Goal: Task Accomplishment & Management: Complete application form

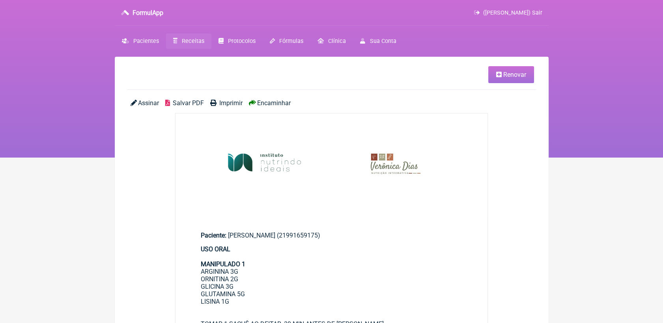
click at [193, 41] on span "Receitas" at bounding box center [193, 41] width 22 height 7
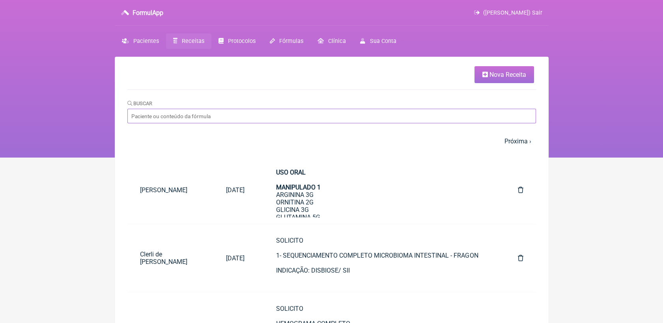
click at [211, 119] on input "Buscar" at bounding box center [331, 116] width 408 height 15
type input "[PERSON_NAME][DATE]"
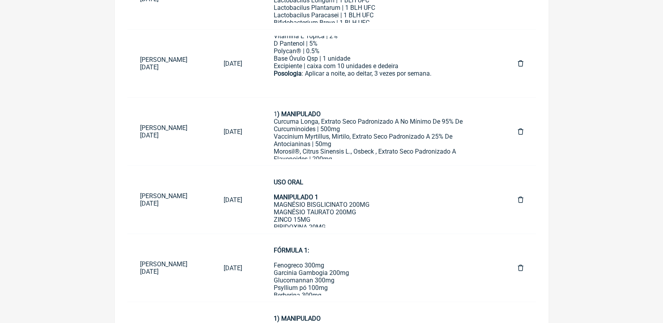
scroll to position [242, 0]
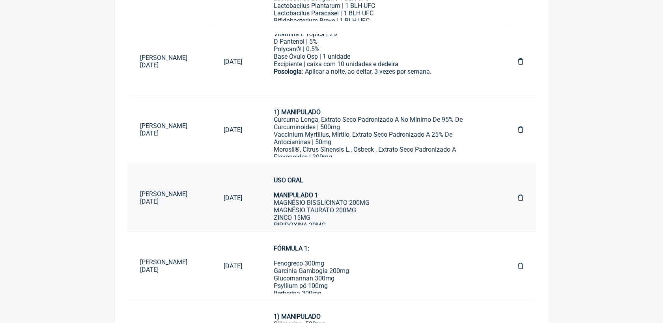
click at [346, 197] on div "USO ORAL MANIPULADO 1 MAGNÉSIO BISGLICINATO 200MG MAGNÉSIO TAURATO 200MG ZINCO …" at bounding box center [380, 248] width 212 height 142
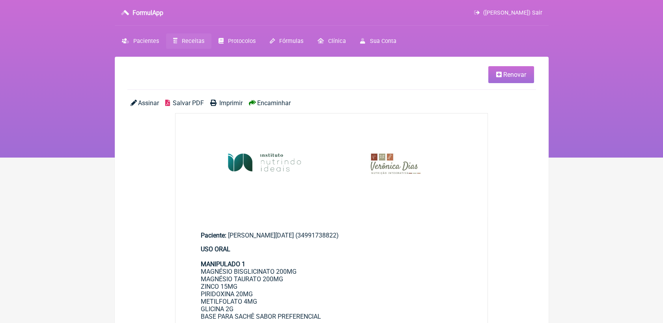
click at [491, 75] on link "Renovar" at bounding box center [511, 74] width 46 height 17
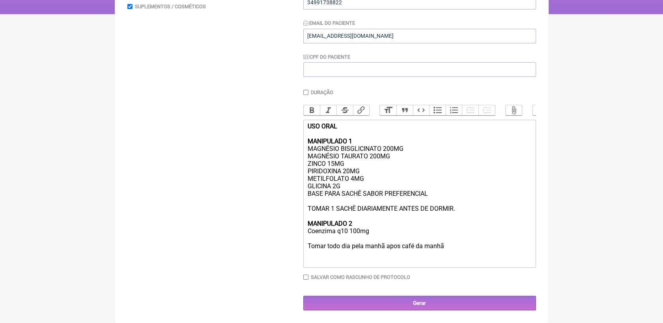
scroll to position [157, 0]
click at [383, 183] on div "USO ORAL MANIPULADO 1 MAGNÉSIO BISGLICINATO 200MG MAGNÉSIO TAURATO 200MG ZINCO …" at bounding box center [419, 194] width 224 height 142
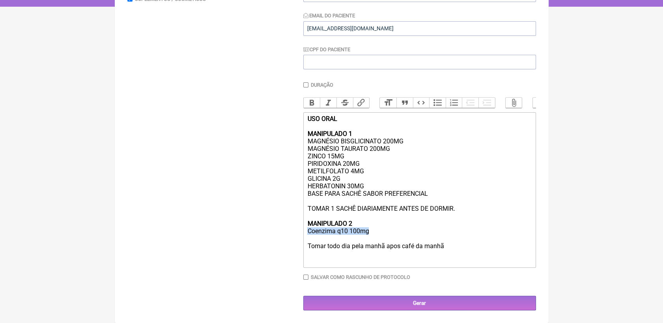
drag, startPoint x: 369, startPoint y: 238, endPoint x: 307, endPoint y: 237, distance: 61.5
click at [307, 237] on div "USO ORAL MANIPULADO 1 MAGNÉSIO BISGLICINATO 200MG MAGNÉSIO TAURATO 200MG ZINCO …" at bounding box center [419, 190] width 224 height 150
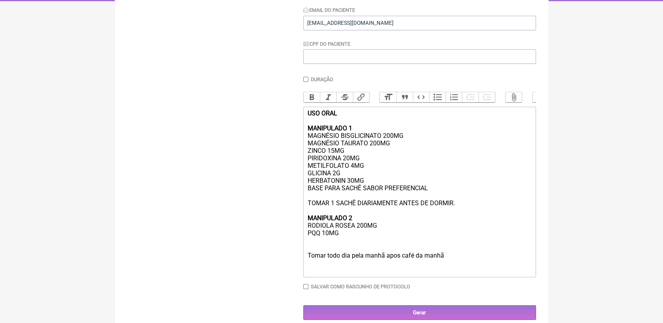
click at [359, 177] on div "USO ORAL MANIPULADO 1 MAGNÉSIO BISGLICINATO 200MG MAGNÉSIO TAURATO 200MG ZINCO …" at bounding box center [419, 192] width 224 height 165
click at [444, 251] on div "USO ORAL MANIPULADO 1 MAGNÉSIO BISGLICINATO 200MG MAGNÉSIO TAURATO 200MG ZINCO …" at bounding box center [419, 192] width 224 height 165
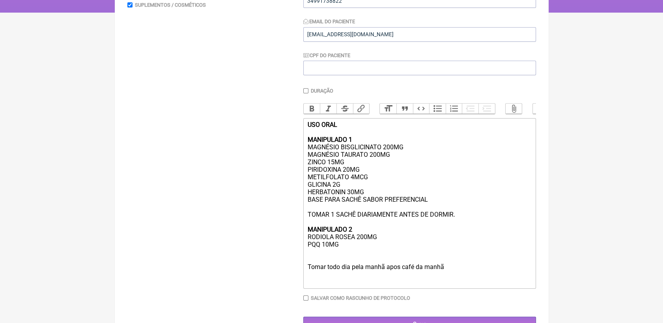
scroll to position [150, 0]
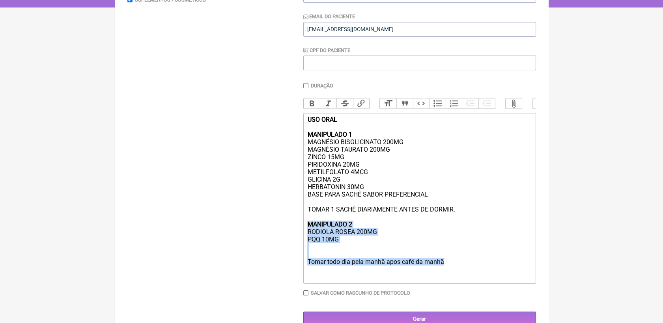
drag, startPoint x: 307, startPoint y: 233, endPoint x: 448, endPoint y: 277, distance: 146.9
click at [448, 277] on div "USO ORAL MANIPULADO 1 MAGNÉSIO BISGLICINATO 200MG MAGNÉSIO TAURATO 200MG ZINCO …" at bounding box center [419, 198] width 224 height 165
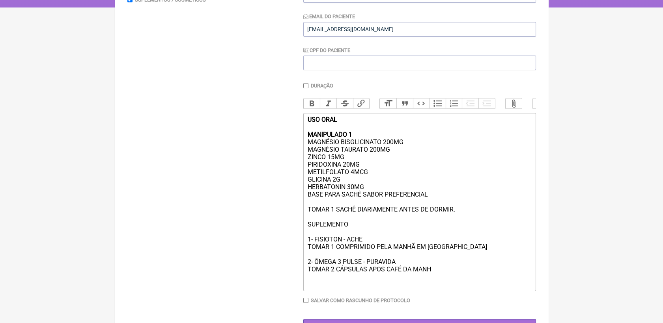
type trix-editor "<div><strong>USO ORAL<br><br>MANIPULADO 1</strong><br>MAGNÉSIO BISGLICINATO 200…"
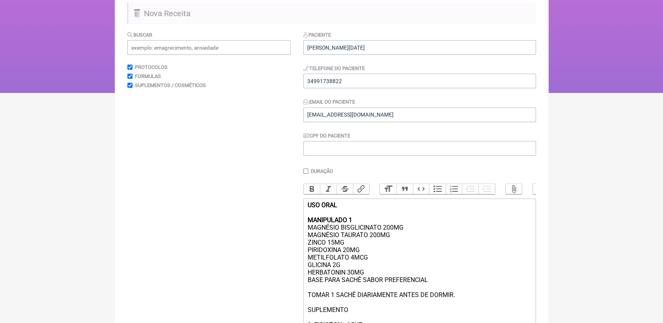
scroll to position [0, 0]
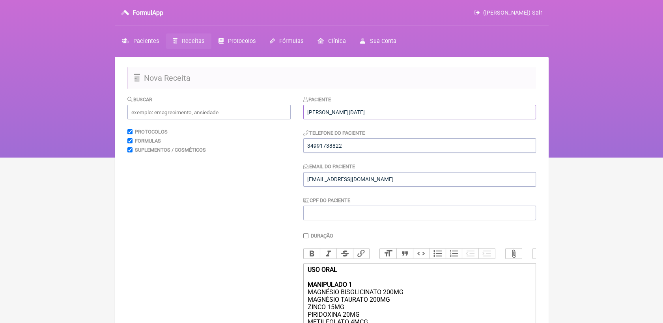
drag, startPoint x: 396, startPoint y: 109, endPoint x: 274, endPoint y: 118, distance: 122.1
click at [274, 118] on form "Buscar Protocolos Formulas Suplementos / Cosméticos Paciente SANDRA LUCIA DE AL…" at bounding box center [331, 289] width 408 height 389
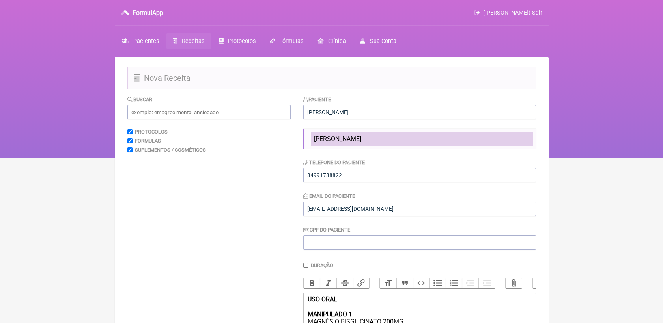
click at [329, 139] on span "Evaldo Mio" at bounding box center [337, 138] width 47 height 7
type input "Evaldo Mio"
type input "evaldomio@gmail.com"
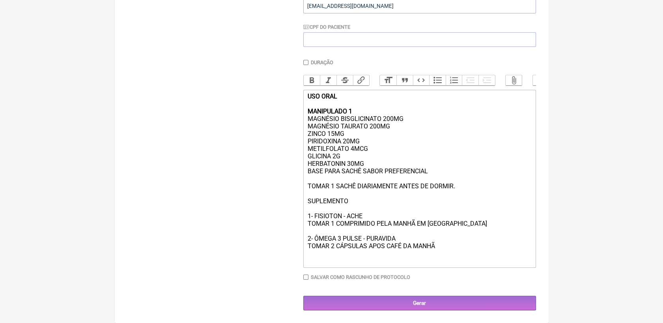
scroll to position [187, 0]
drag, startPoint x: 304, startPoint y: 199, endPoint x: 364, endPoint y: 203, distance: 60.0
click at [364, 203] on trix-editor "USO ORAL MANIPULADO 1 MAGNÉSIO BISGLICINATO 200MG MAGNÉSIO TAURATO 200MG ZINCO …" at bounding box center [419, 179] width 233 height 178
click at [313, 75] on button "Bold" at bounding box center [312, 80] width 17 height 10
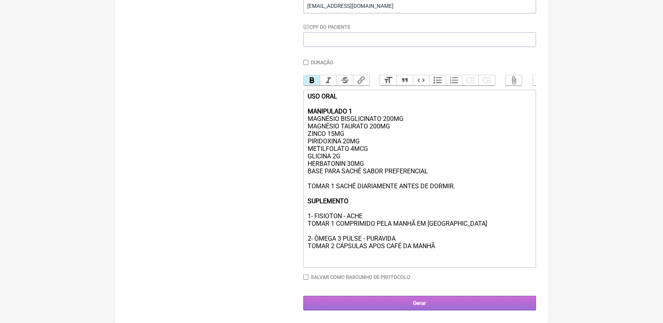
click at [471, 302] on input "Gerar" at bounding box center [419, 303] width 233 height 15
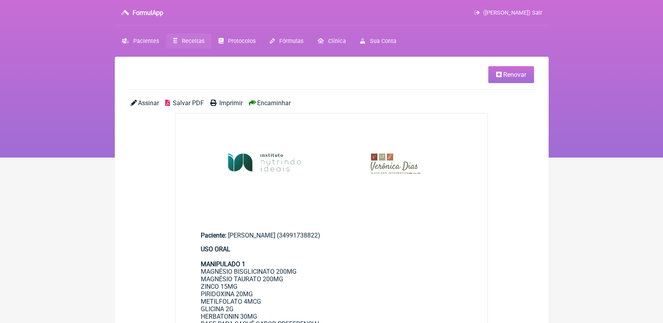
click at [198, 104] on span "Salvar PDF" at bounding box center [188, 102] width 31 height 7
click at [497, 79] on link "Renovar" at bounding box center [511, 74] width 46 height 17
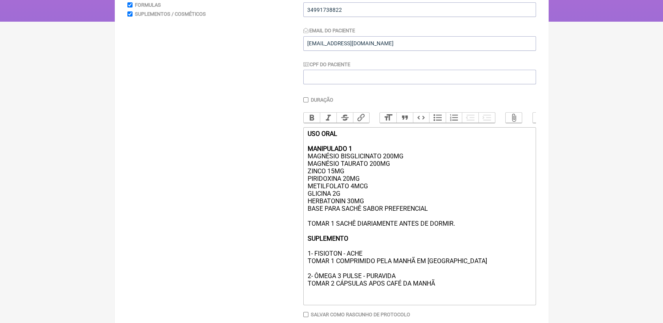
scroll to position [178, 0]
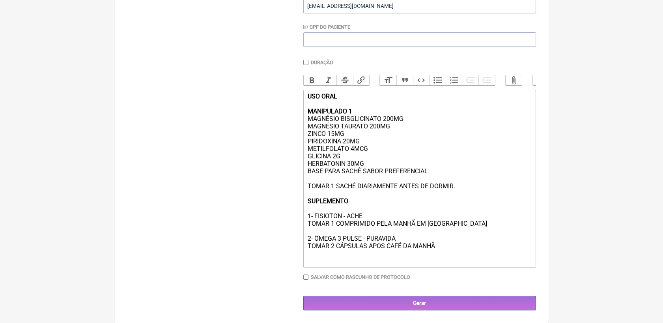
drag, startPoint x: 436, startPoint y: 256, endPoint x: 298, endPoint y: 203, distance: 147.7
click at [298, 203] on form "Buscar Protocolos Formulas Suplementos / Cosméticos Paciente Evaldo Mio Telefon…" at bounding box center [331, 116] width 408 height 389
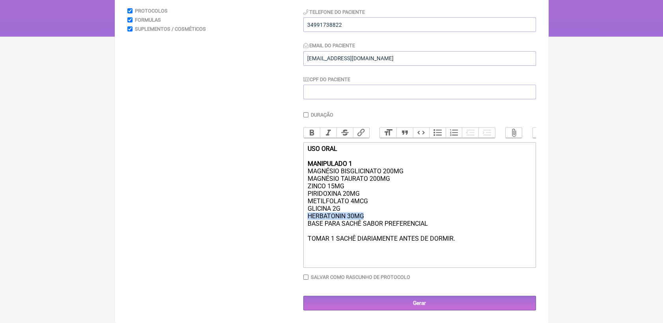
drag, startPoint x: 363, startPoint y: 213, endPoint x: 307, endPoint y: 218, distance: 56.1
click at [307, 218] on div "USO ORAL MANIPULADO 1 MAGNÉSIO BISGLICINATO 200MG MAGNÉSIO TAURATO 200MG ZINCO …" at bounding box center [419, 205] width 224 height 120
type trix-editor "<div><strong>USO ORAL<br><br>MANIPULADO 1</strong><br>MAGNÉSIO BISGLICINATO 200…"
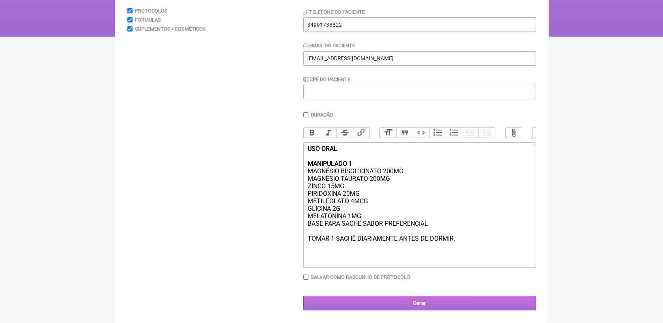
click at [462, 305] on input "Gerar" at bounding box center [419, 303] width 233 height 15
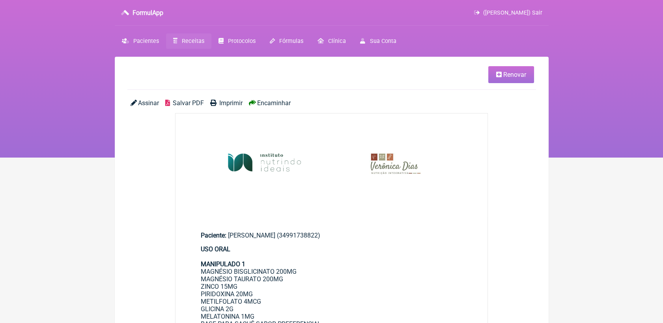
click at [192, 102] on span "Salvar PDF" at bounding box center [188, 102] width 31 height 7
click at [419, 241] on main "Paciente: Evaldo Mio (34991738822) USO ORAL MANIPULADO 1 MAGNÉSIO BISGLICINATO …" at bounding box center [331, 299] width 312 height 160
click at [438, 86] on ul "Renovar" at bounding box center [331, 78] width 408 height 24
click at [497, 73] on icon at bounding box center [499, 74] width 6 height 6
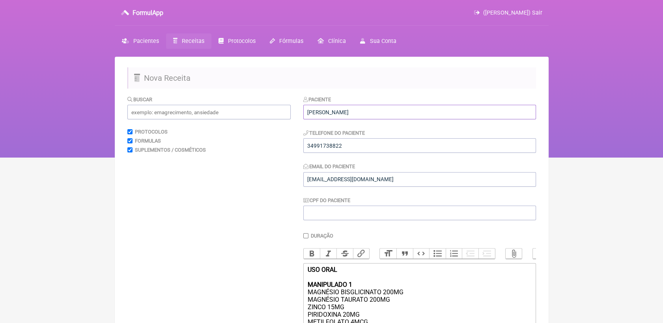
drag, startPoint x: 346, startPoint y: 118, endPoint x: 285, endPoint y: 110, distance: 61.2
click at [285, 110] on form "Buscar Protocolos Formulas Suplementos / Cosméticos Paciente Evaldo Mio Telefon…" at bounding box center [331, 263] width 408 height 336
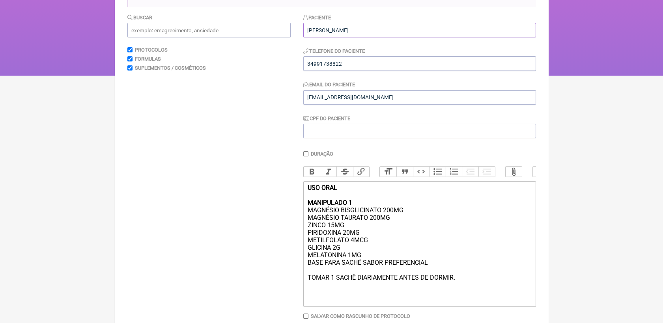
scroll to position [133, 0]
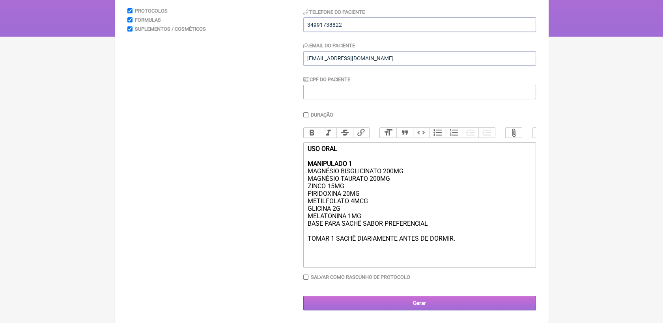
type input "GLEIB FERREIRA DA CUNHA VIEIRA"
click at [497, 303] on input "Gerar" at bounding box center [419, 303] width 233 height 15
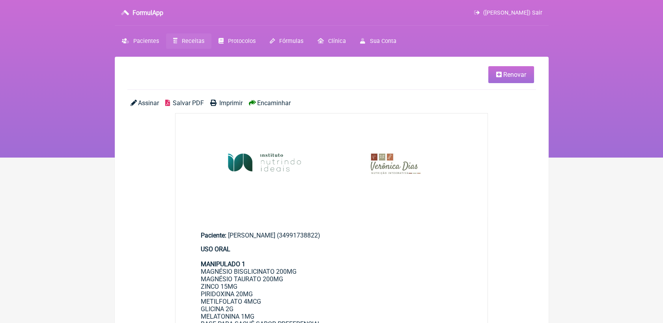
click at [187, 102] on span "Salvar PDF" at bounding box center [188, 102] width 31 height 7
click at [195, 36] on link "Receitas" at bounding box center [188, 41] width 45 height 15
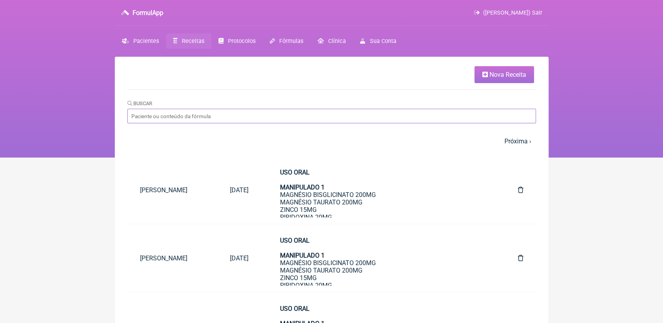
click at [277, 119] on input "Buscar" at bounding box center [331, 116] width 408 height 15
type input "GUERDA"
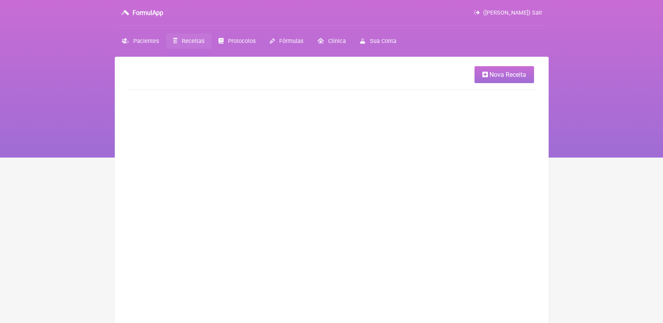
click at [192, 38] on span "Receitas" at bounding box center [193, 41] width 22 height 7
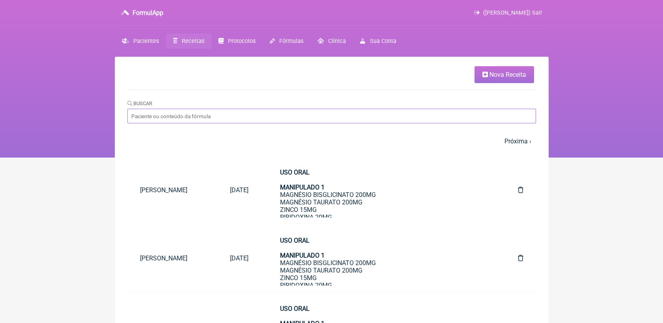
click at [194, 114] on input "Buscar" at bounding box center [331, 116] width 408 height 15
type input "GERDA"
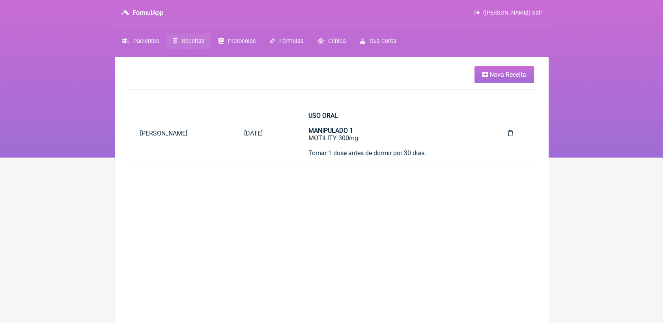
click at [319, 187] on main "Nova Receita Paciente Data Formulas [PERSON_NAME] [DATE] USO ORAL MANIPULADO 1 …" at bounding box center [332, 218] width 434 height 323
click at [343, 140] on div "USO ORAL MANIPULADO 1 MOTILITY 300mg Tomar 1 dose antes de dormir por 30 dias. …" at bounding box center [392, 179] width 168 height 135
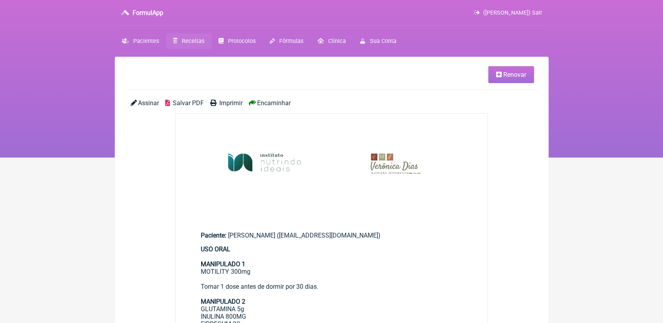
click at [504, 76] on span "Renovar" at bounding box center [514, 74] width 23 height 7
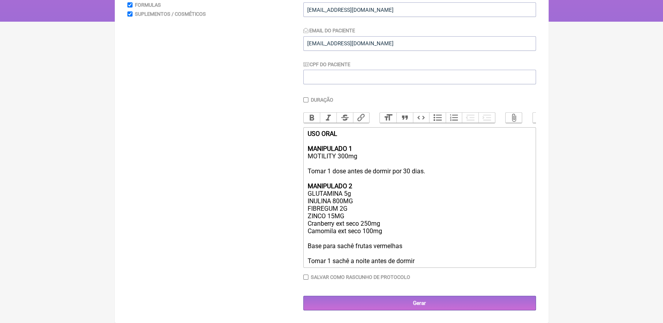
scroll to position [149, 0]
click at [340, 209] on div "USO ORAL MANIPULADO 1 MOTILITY 300mg Tomar 1 dose antes de dormir por 30 dias. …" at bounding box center [419, 197] width 224 height 135
click at [339, 206] on div "USO ORAL MANIPULADO 1 MOTILITY 300mg Tomar 1 dose antes de dormir por 30 dias. …" at bounding box center [419, 197] width 224 height 135
click at [349, 207] on div "USO ORAL MANIPULADO 1 MOTILITY 300mg Tomar 1 dose antes de dormir por 30 dias. …" at bounding box center [419, 197] width 224 height 135
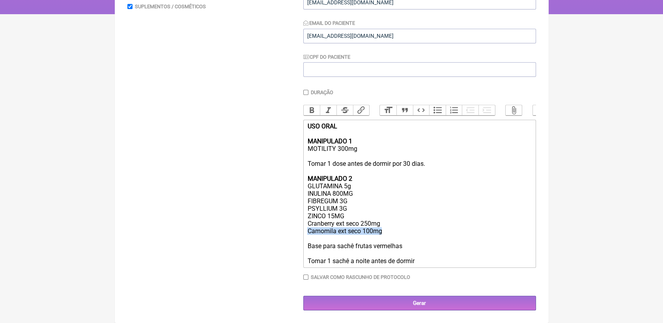
drag, startPoint x: 307, startPoint y: 237, endPoint x: 386, endPoint y: 238, distance: 78.8
click at [386, 238] on div "USO ORAL MANIPULADO 1 MOTILITY 300mg Tomar 1 dose antes de dormir por 30 dias. …" at bounding box center [419, 194] width 224 height 142
drag, startPoint x: 381, startPoint y: 229, endPoint x: 306, endPoint y: 232, distance: 75.4
click at [306, 232] on trix-editor "USO ORAL MANIPULADO 1 MOTILITY 300mg Tomar 1 dose antes de dormir por 30 dias. …" at bounding box center [419, 194] width 233 height 148
click at [308, 240] on div "USO ORAL MANIPULADO 1 MOTILITY 300mg Tomar 1 dose antes de dormir por 30 dias. …" at bounding box center [419, 194] width 224 height 142
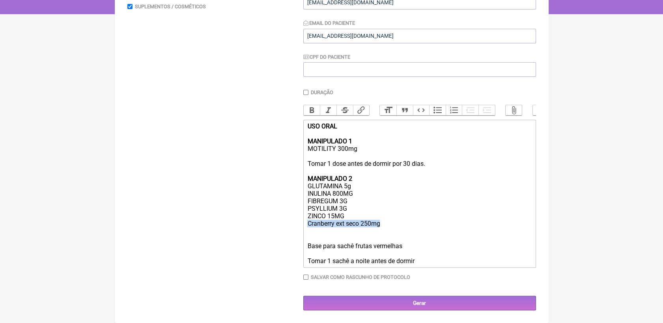
drag, startPoint x: 307, startPoint y: 233, endPoint x: 390, endPoint y: 232, distance: 83.6
click at [390, 232] on div "USO ORAL MANIPULADO 1 MOTILITY 300mg Tomar 1 dose antes de dormir por 30 dias. …" at bounding box center [419, 194] width 224 height 142
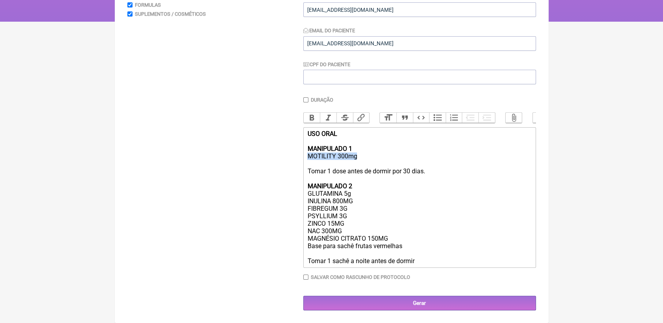
drag, startPoint x: 307, startPoint y: 153, endPoint x: 356, endPoint y: 155, distance: 48.9
click at [356, 155] on div "USO ORAL MANIPULADO 1 MOTILITY 300mg Tomar 1 dose antes de dormir por 30 dias. …" at bounding box center [419, 197] width 224 height 135
type trix-editor "<div><strong>USO ORAL<br><br>MANIPULADO 1</strong><br>CUBO 380MG&nbsp;<br><br>T…"
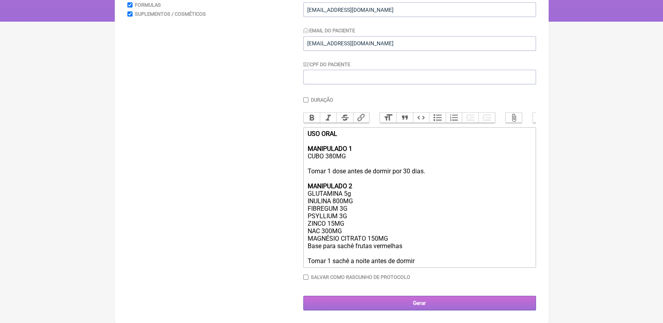
click at [432, 304] on input "Gerar" at bounding box center [419, 303] width 233 height 15
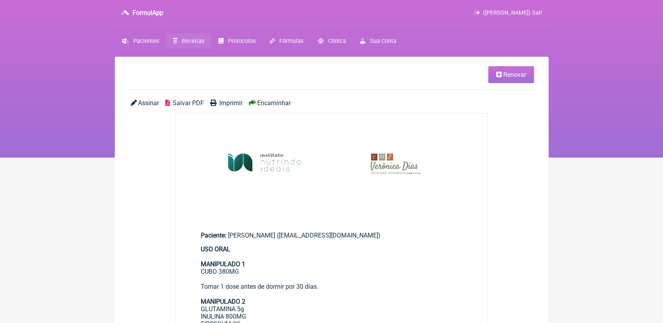
click at [501, 80] on link "Renovar" at bounding box center [511, 74] width 46 height 17
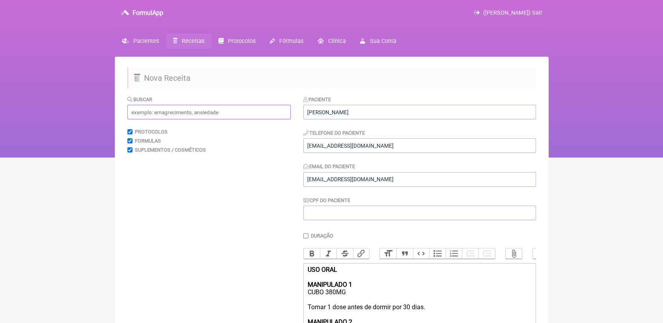
click at [237, 111] on input "text" at bounding box center [208, 112] width 163 height 15
click at [188, 38] on span "Receitas" at bounding box center [193, 41] width 22 height 7
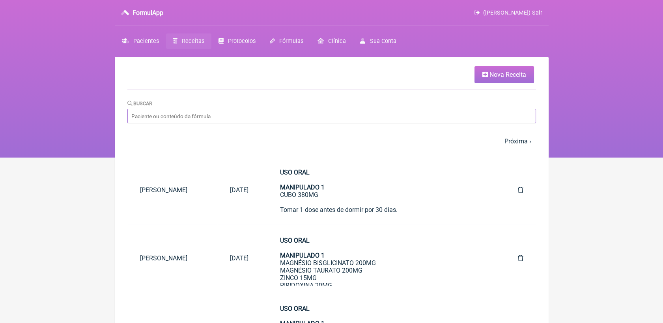
click at [255, 115] on input "Buscar" at bounding box center [331, 116] width 408 height 15
type input "DAYANA ALMEIDA"
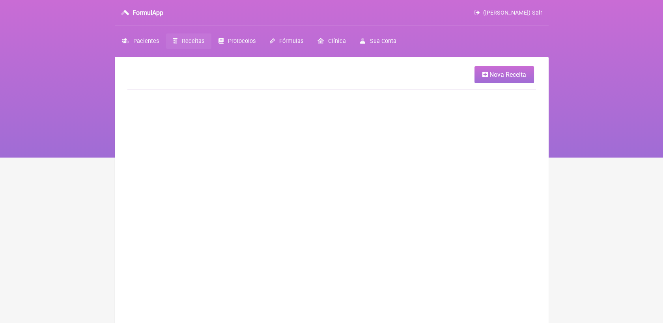
click at [193, 40] on span "Receitas" at bounding box center [193, 41] width 22 height 7
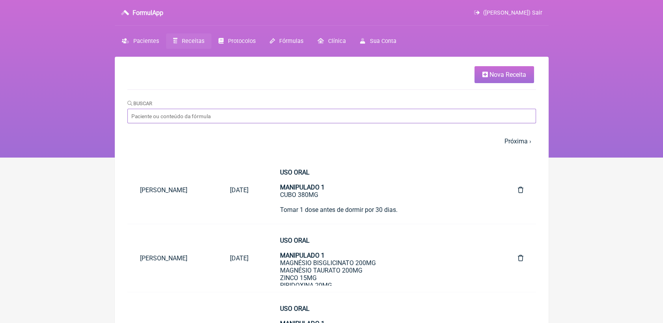
click at [288, 112] on input "Buscar" at bounding box center [331, 116] width 408 height 15
type input "DAYANA"
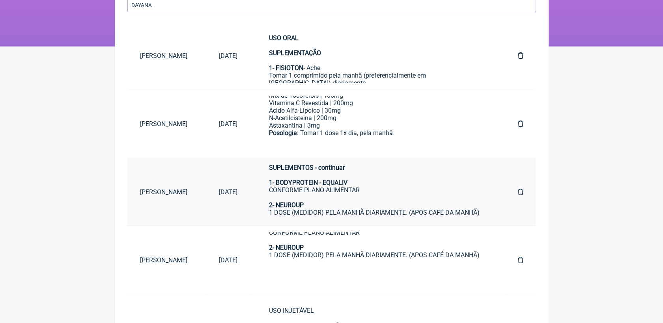
scroll to position [227, 0]
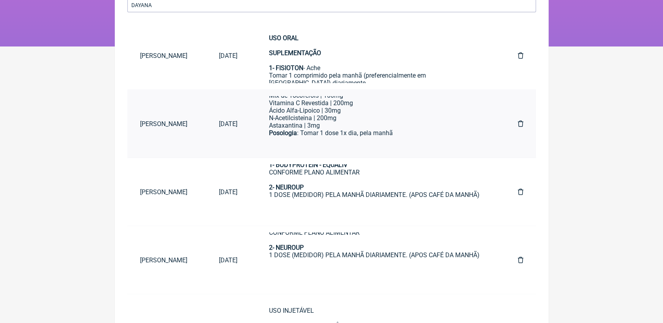
click at [345, 108] on div "Ácido Alfa-Lipoico | 30mg" at bounding box center [377, 110] width 217 height 7
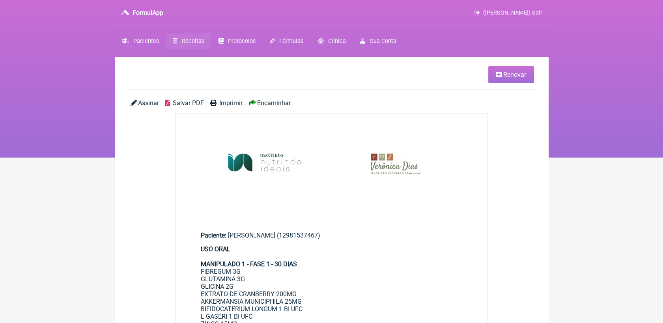
click at [199, 37] on link "Receitas" at bounding box center [188, 41] width 45 height 15
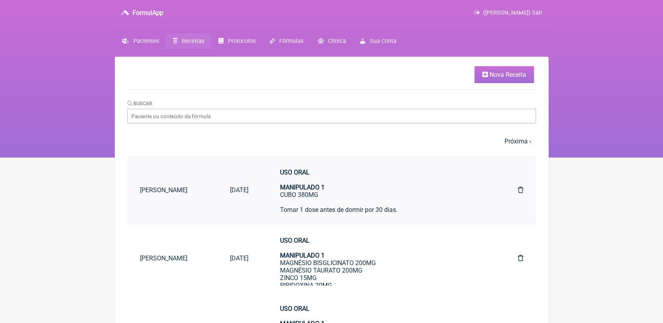
click at [318, 188] on strong "USO ORAL MANIPULADO 1" at bounding box center [302, 180] width 45 height 22
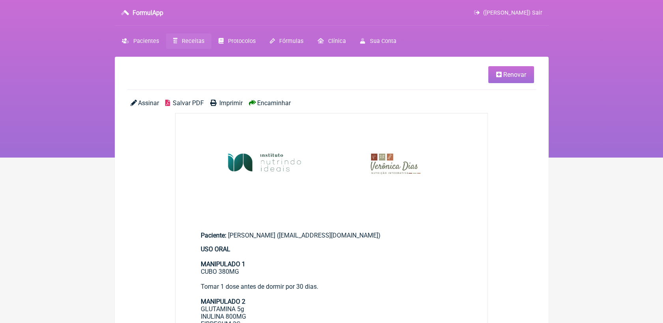
click at [504, 72] on span "Renovar" at bounding box center [514, 74] width 23 height 7
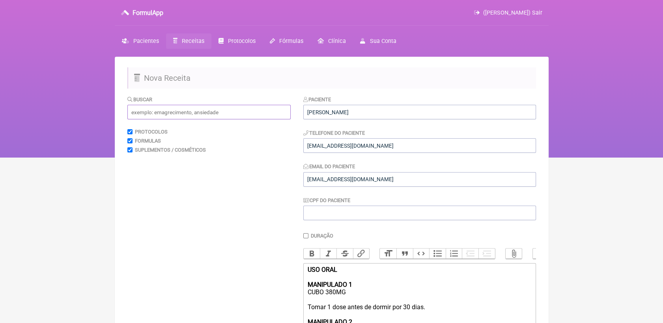
click at [188, 115] on input "text" at bounding box center [208, 112] width 163 height 15
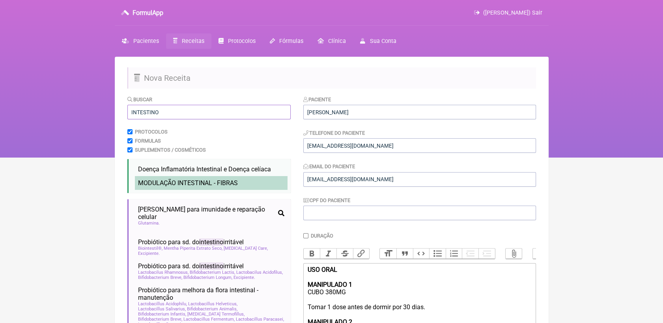
type input "INTESTINO"
click at [242, 181] on li "MODULAÇÃO INTESTINAL - FIBRAS fibras intestino modulação" at bounding box center [211, 183] width 153 height 14
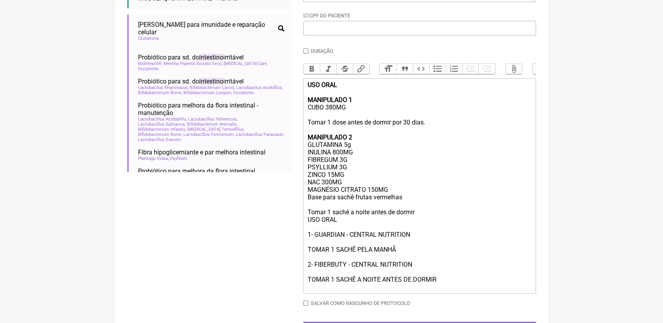
scroll to position [184, 0]
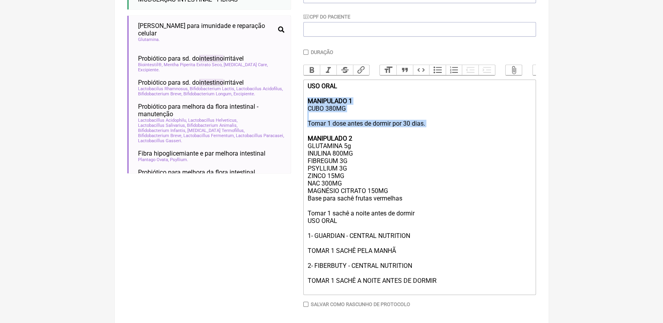
drag, startPoint x: 306, startPoint y: 110, endPoint x: 399, endPoint y: 141, distance: 99.0
click at [399, 141] on trix-editor "USO ORAL MANIPULADO 1 CUBO 380MG Tomar 1 dose antes de dormir por 30 dias. MANI…" at bounding box center [419, 188] width 233 height 216
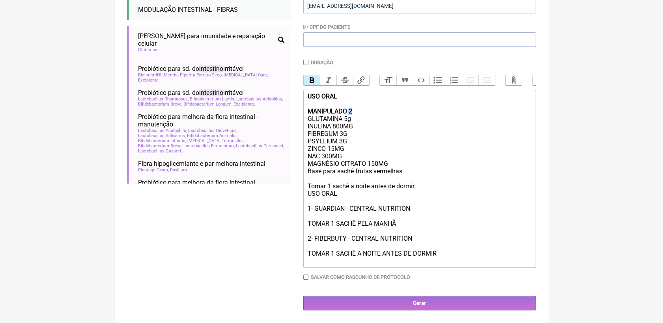
click at [352, 108] on div "USO ORAL MANIPULADO 2 GLUTAMINA 5g INULINA 800MG FIBREGUM 3G PSYLLIUM 3G ZINCO …" at bounding box center [419, 141] width 224 height 97
drag, startPoint x: 305, startPoint y: 119, endPoint x: 355, endPoint y: 124, distance: 50.7
click at [355, 124] on trix-editor "USO ORAL MANIPULADO 1 GLUTAMINA 5g INULINA 800MG FIBREGUM 3G PSYLLIUM 3G ZINCO …" at bounding box center [419, 179] width 233 height 178
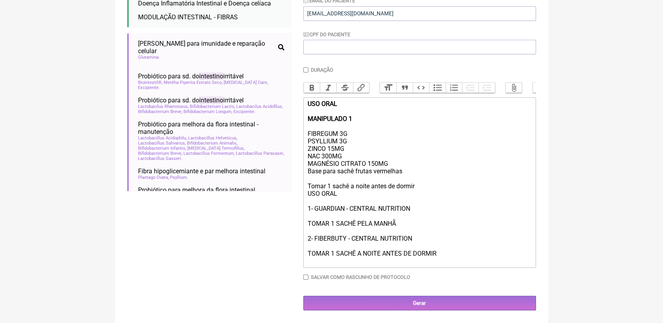
scroll to position [180, 0]
drag, startPoint x: 306, startPoint y: 139, endPoint x: 397, endPoint y: 162, distance: 94.6
click at [397, 162] on trix-editor "USO ORAL MANIPULADO 1 FIBREGUM 3G PSYLLIUM 3G ZINCO 15MG NAC 300MG MAGNÉSIO CIT…" at bounding box center [419, 182] width 233 height 171
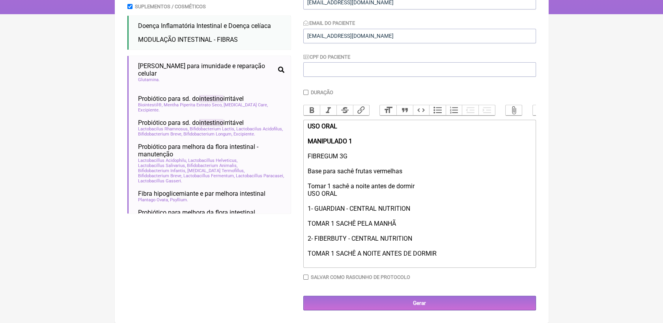
scroll to position [157, 0]
click at [322, 199] on div "USO ORAL 1- GUARDIAN - CENTRAL NUTRITION TOMAR 1 SACHÊ PELA MANHÃ 2- FIBERBUTY …" at bounding box center [419, 227] width 224 height 75
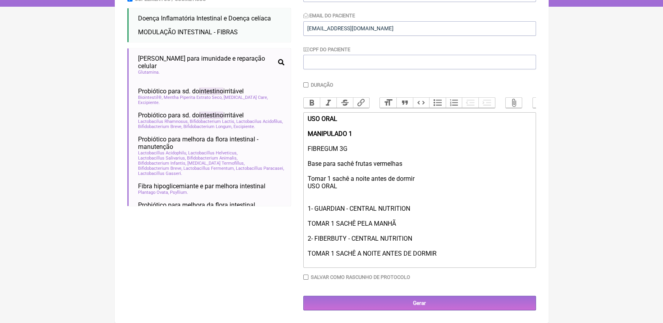
scroll to position [164, 0]
type trix-editor "<div><strong>USO ORAL<br><br>MANIPULADO 1</strong><br><br>FIBREGUM 3G<br><br>Ba…"
